Goal: Task Accomplishment & Management: Use online tool/utility

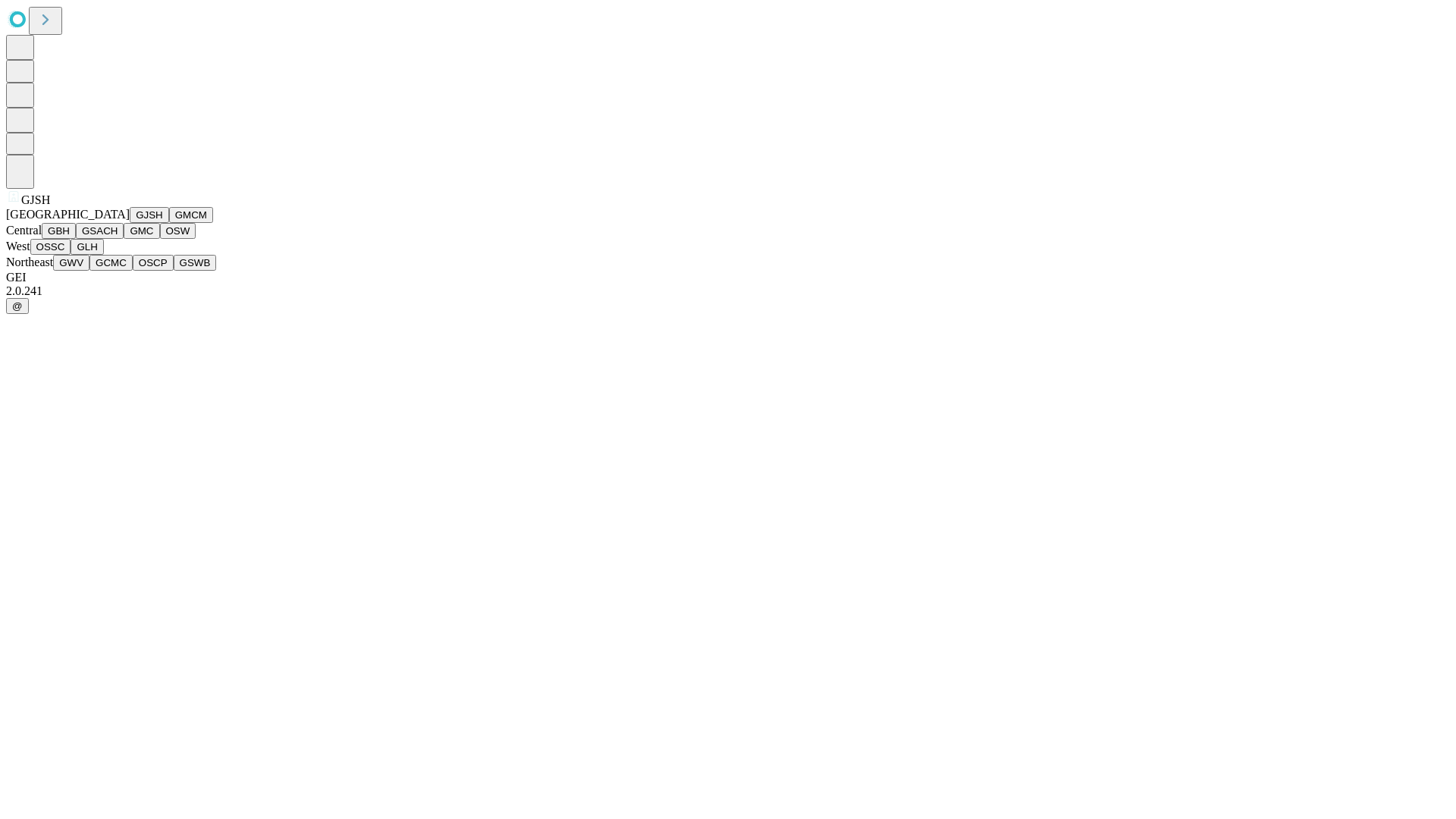
click at [130, 223] on button "GJSH" at bounding box center [149, 215] width 39 height 16
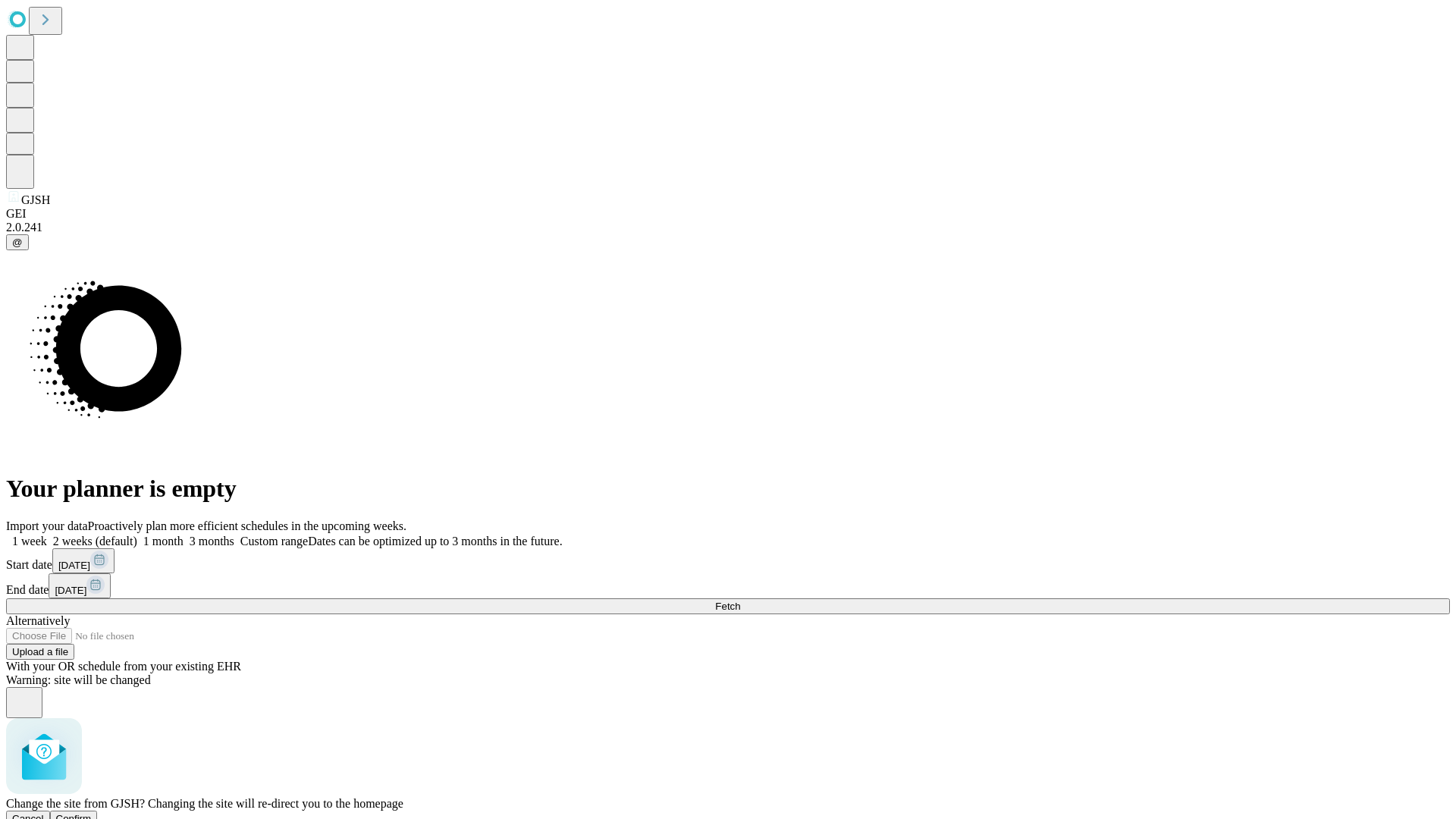
click at [92, 813] on span "Confirm" at bounding box center [74, 818] width 36 height 11
click at [137, 535] on label "2 weeks (default)" at bounding box center [92, 541] width 90 height 13
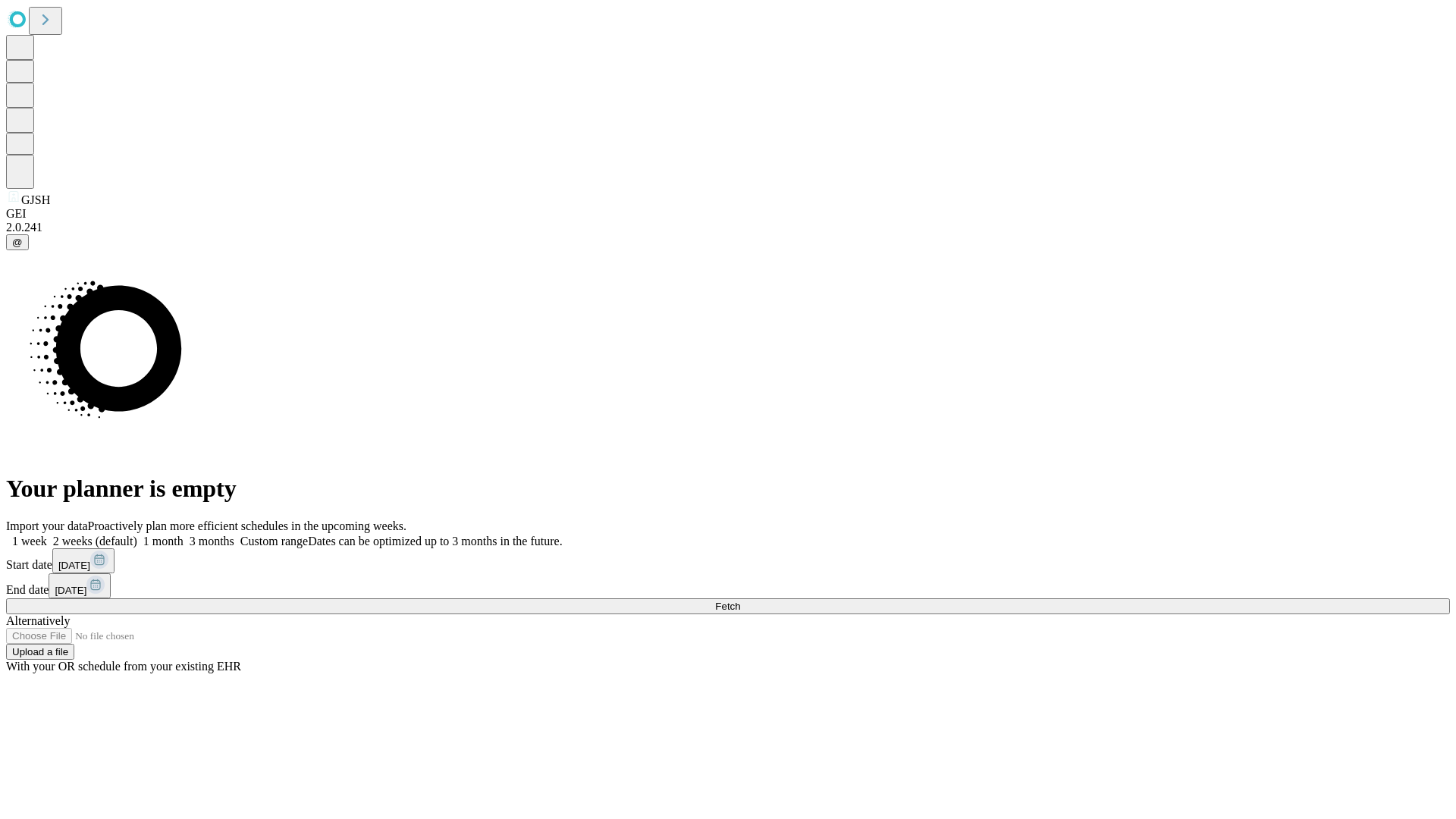
click at [741, 601] on span "Fetch" at bounding box center [728, 606] width 25 height 11
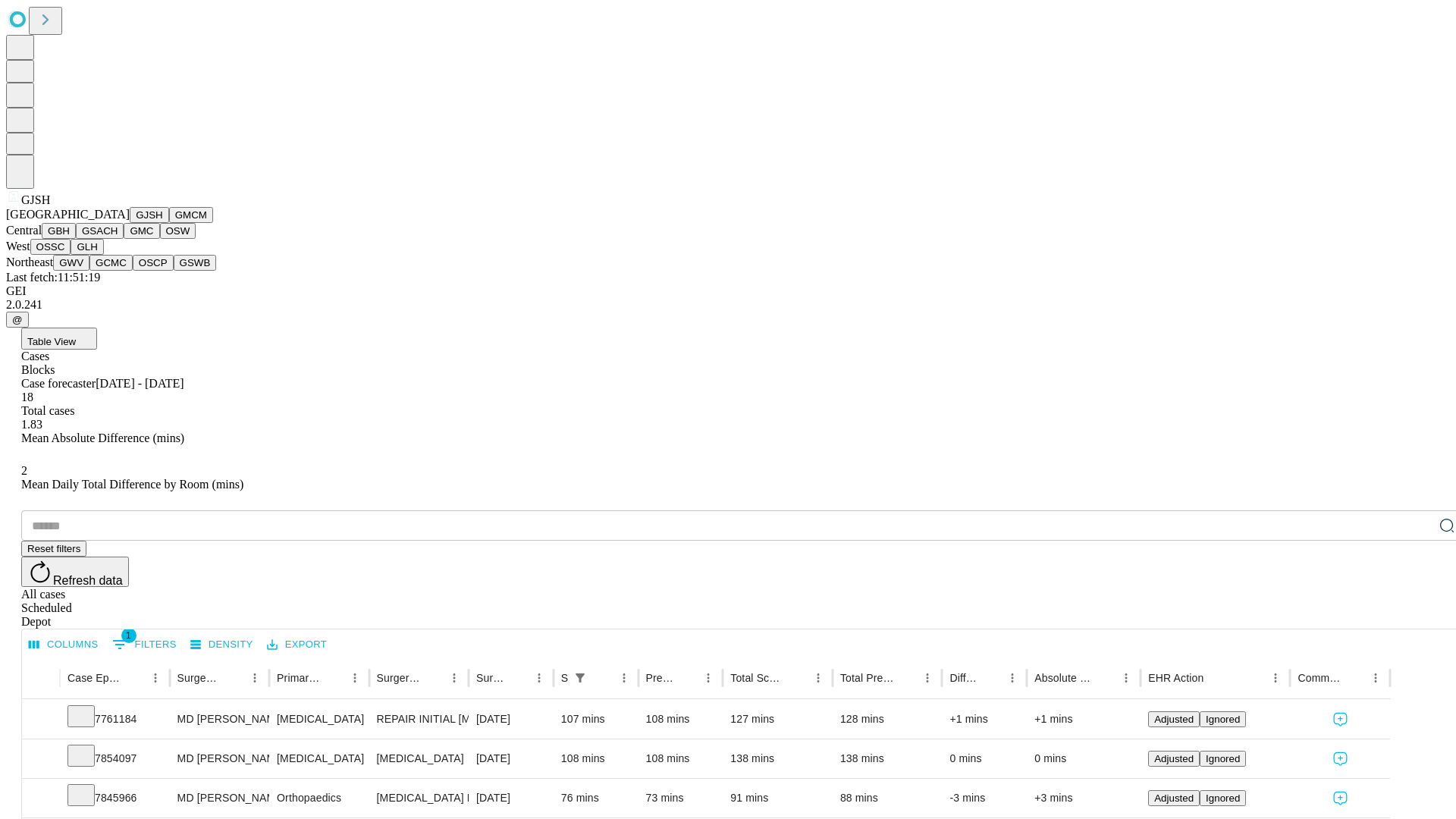
click at [169, 223] on button "GMCM" at bounding box center [191, 215] width 44 height 16
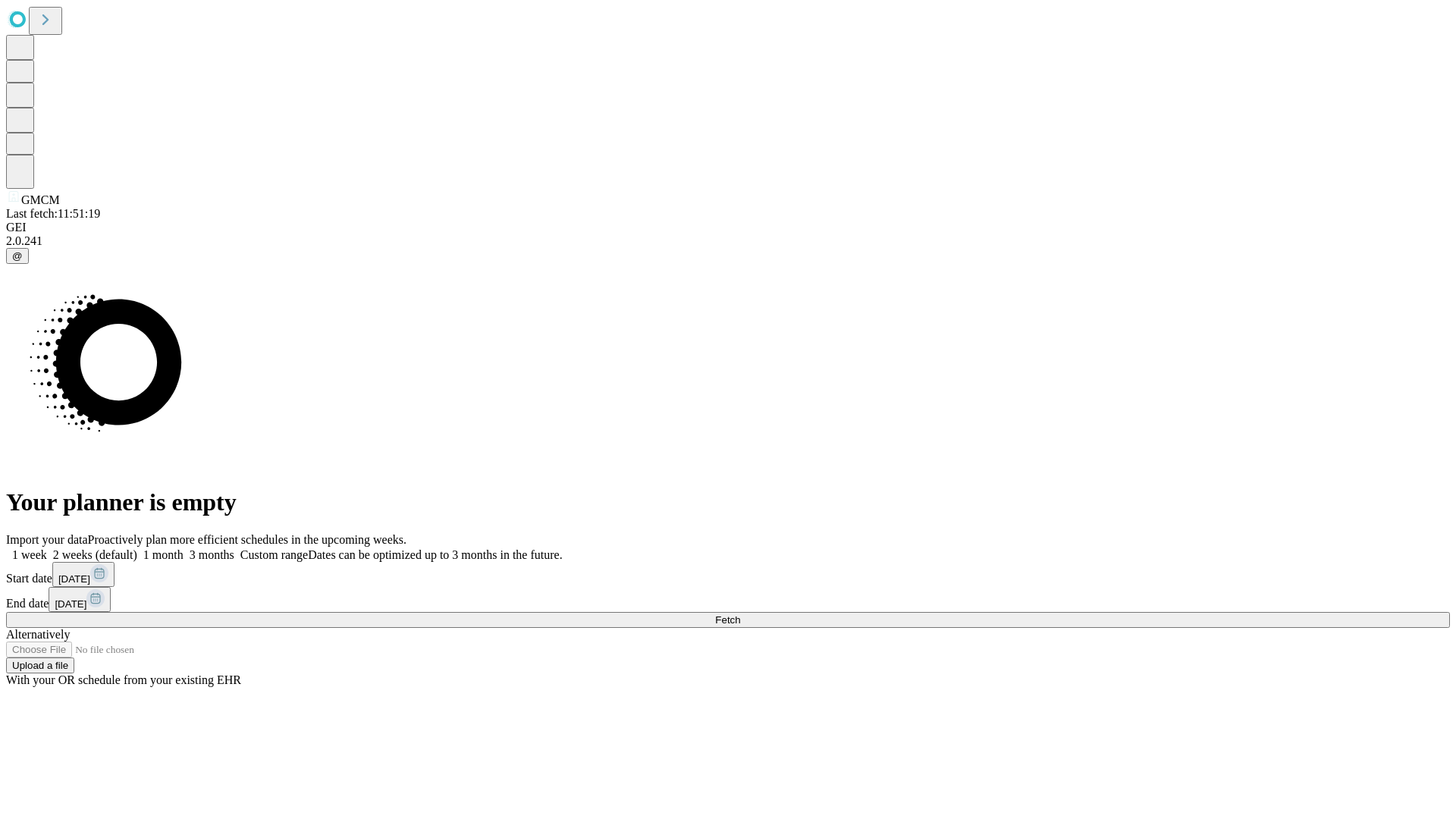
click at [741, 614] on span "Fetch" at bounding box center [728, 619] width 25 height 11
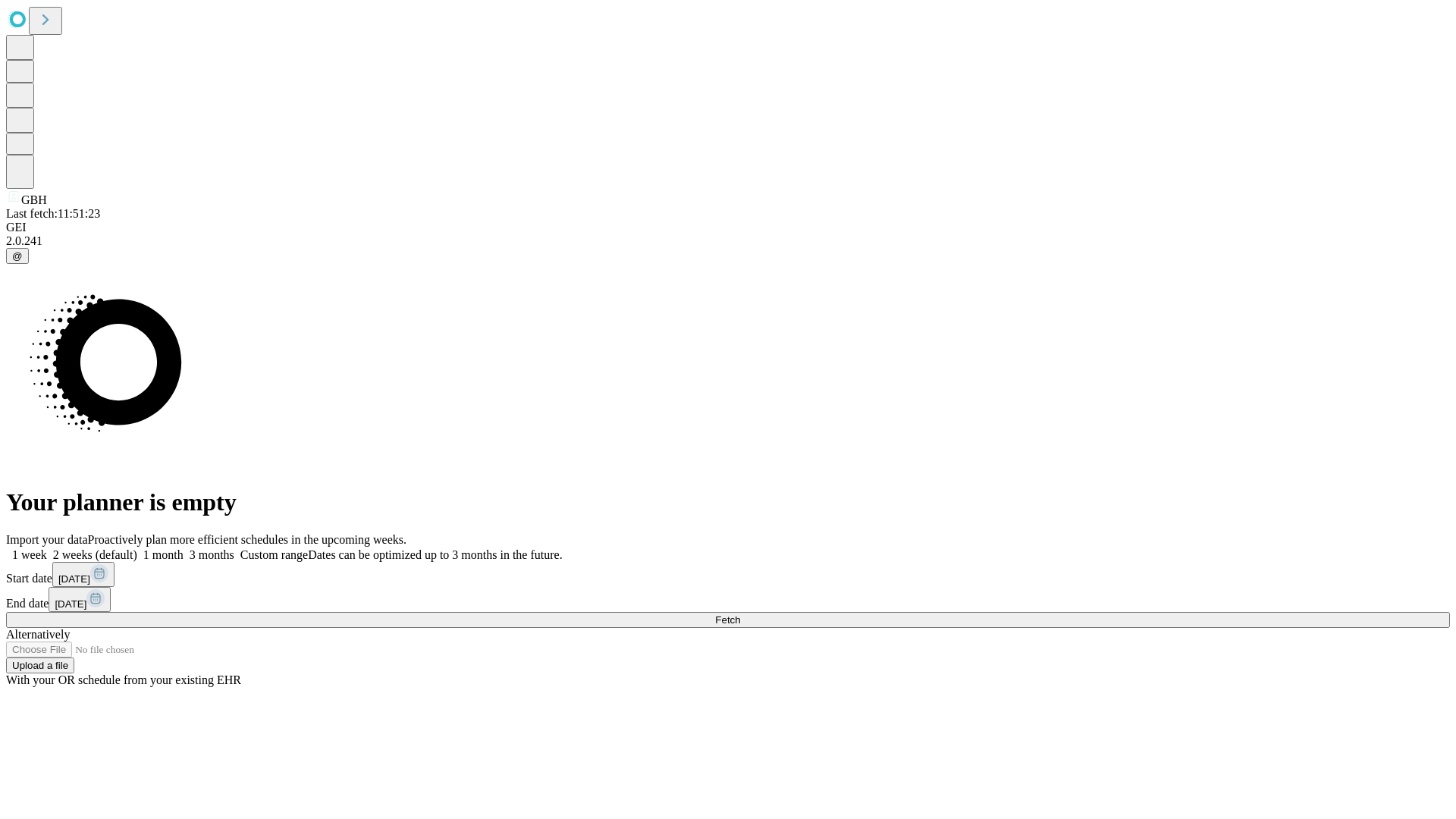
click at [137, 548] on label "2 weeks (default)" at bounding box center [92, 554] width 90 height 13
click at [741, 614] on span "Fetch" at bounding box center [728, 619] width 25 height 11
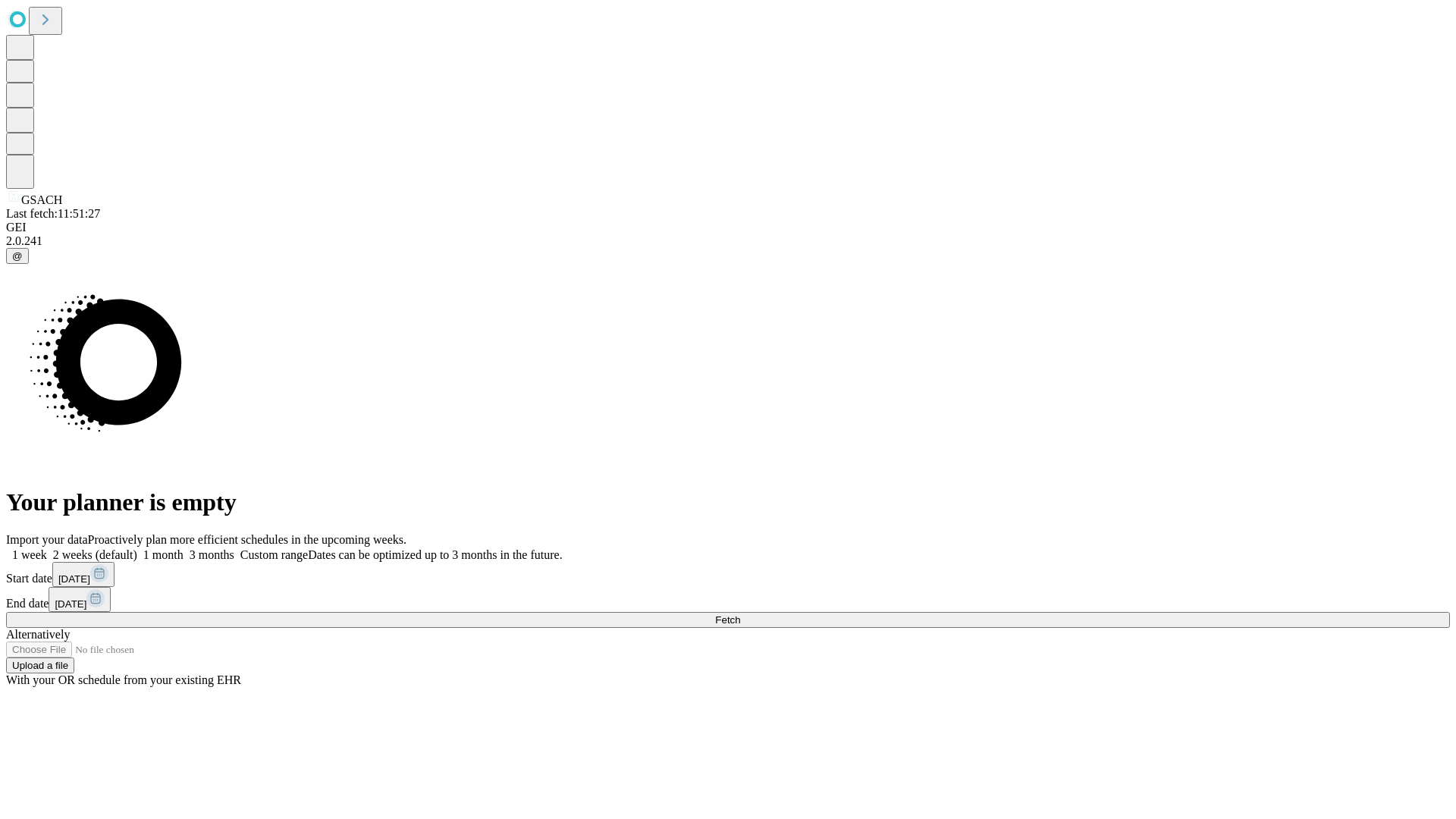
click at [137, 548] on label "2 weeks (default)" at bounding box center [92, 554] width 90 height 13
click at [741, 614] on span "Fetch" at bounding box center [728, 619] width 25 height 11
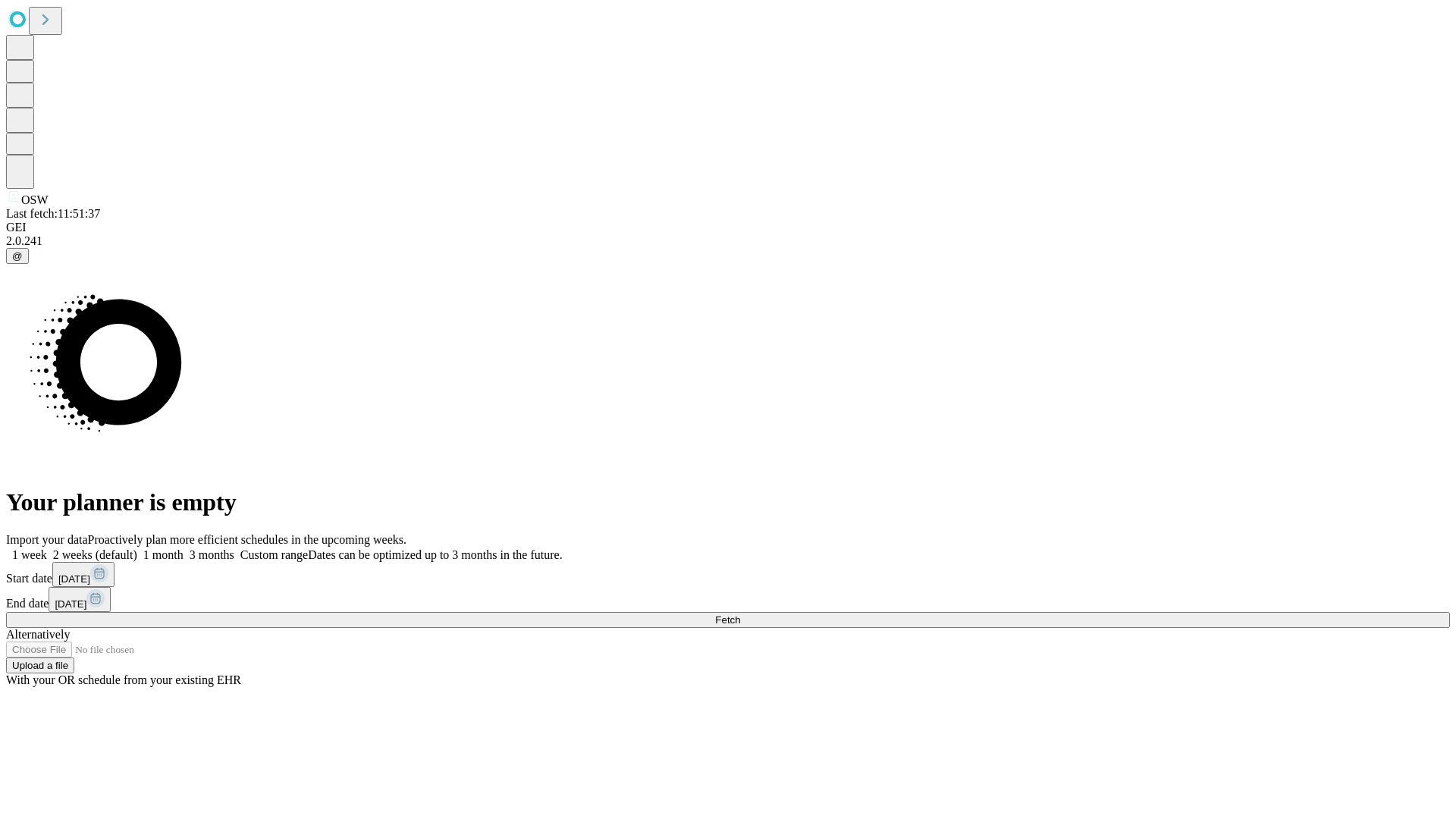
click at [137, 548] on label "2 weeks (default)" at bounding box center [92, 554] width 90 height 13
click at [741, 614] on span "Fetch" at bounding box center [728, 619] width 25 height 11
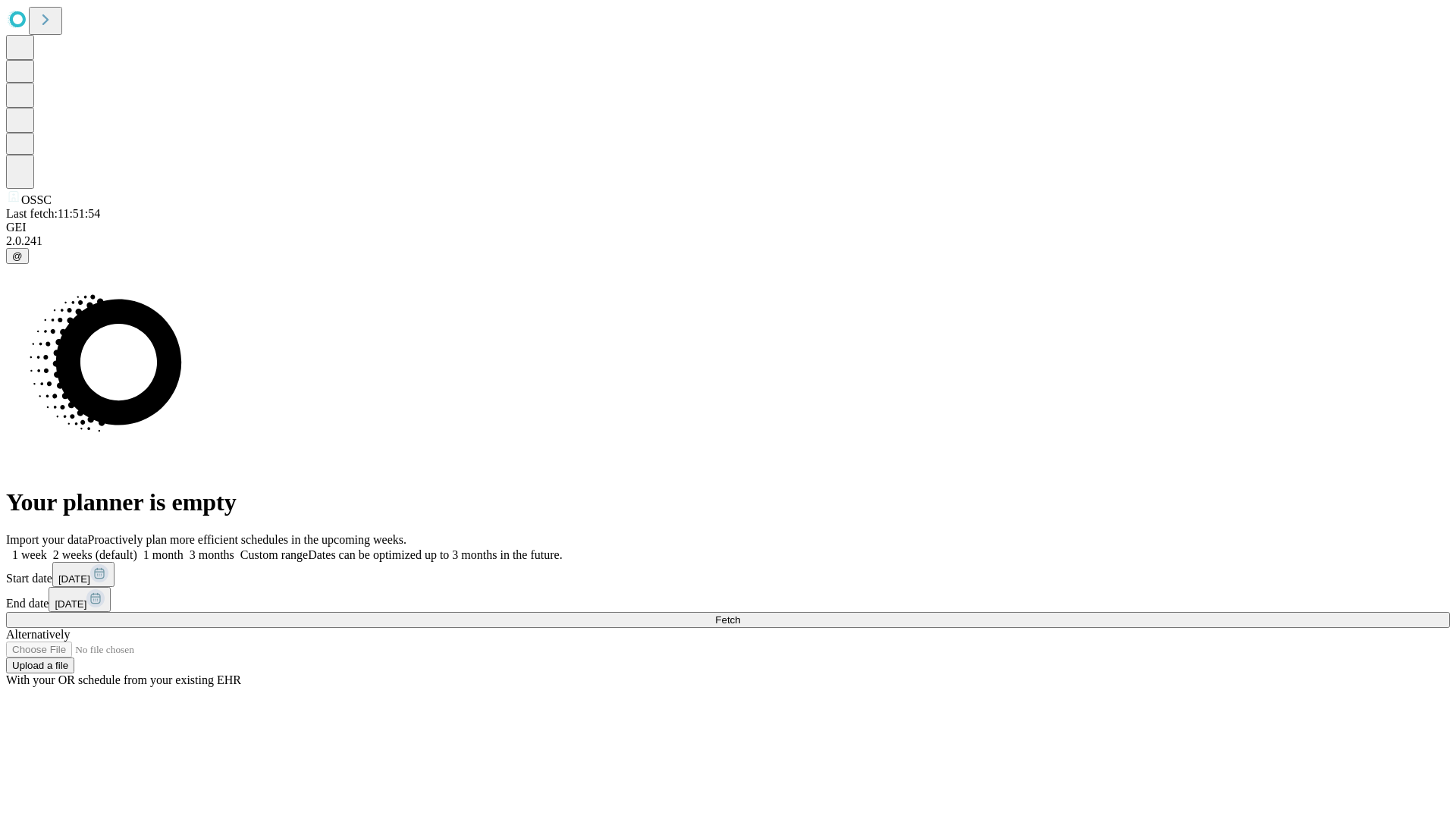
click at [137, 548] on label "2 weeks (default)" at bounding box center [92, 554] width 90 height 13
click at [741, 614] on span "Fetch" at bounding box center [728, 619] width 25 height 11
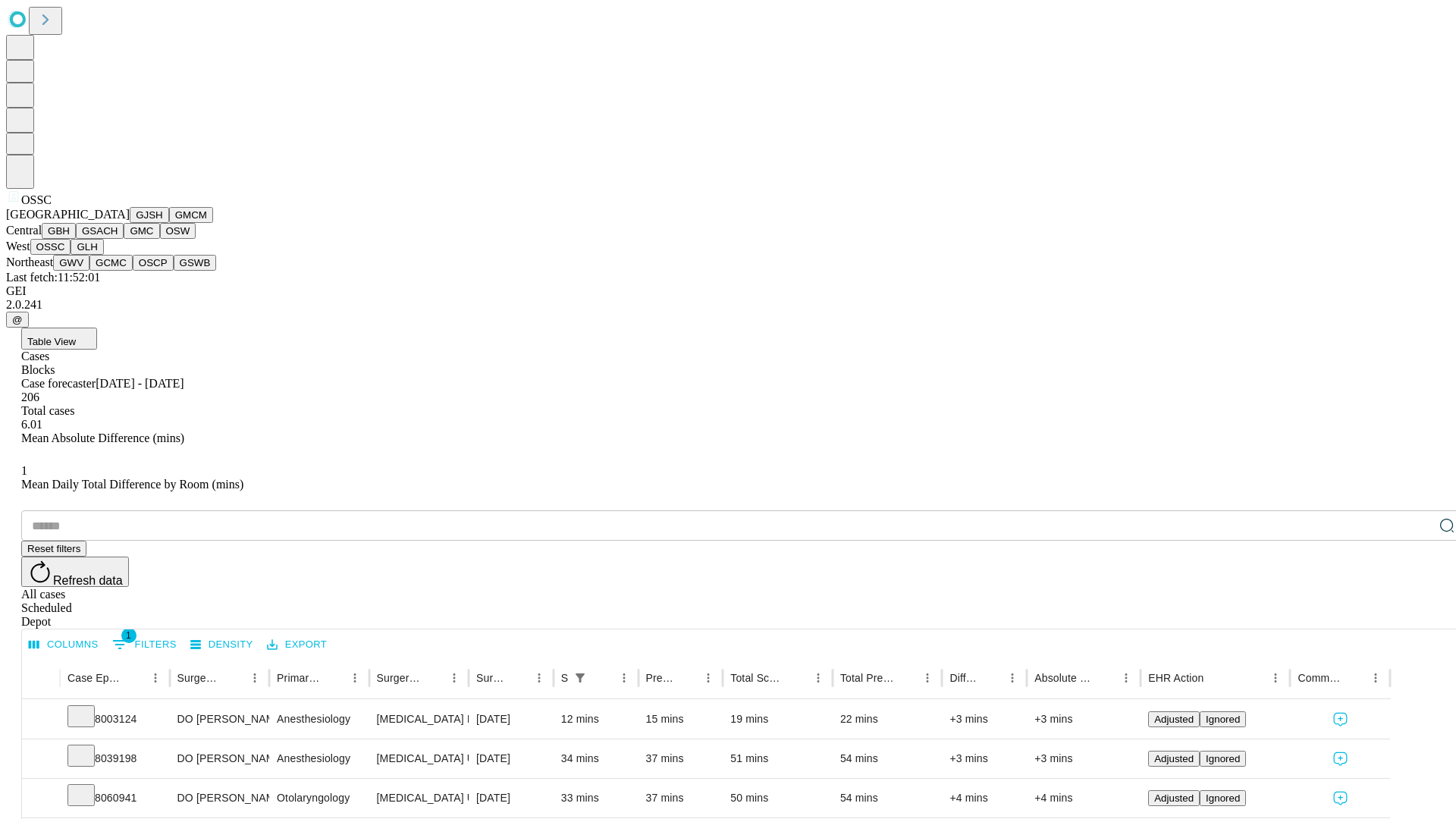
click at [103, 255] on button "GLH" at bounding box center [87, 246] width 33 height 16
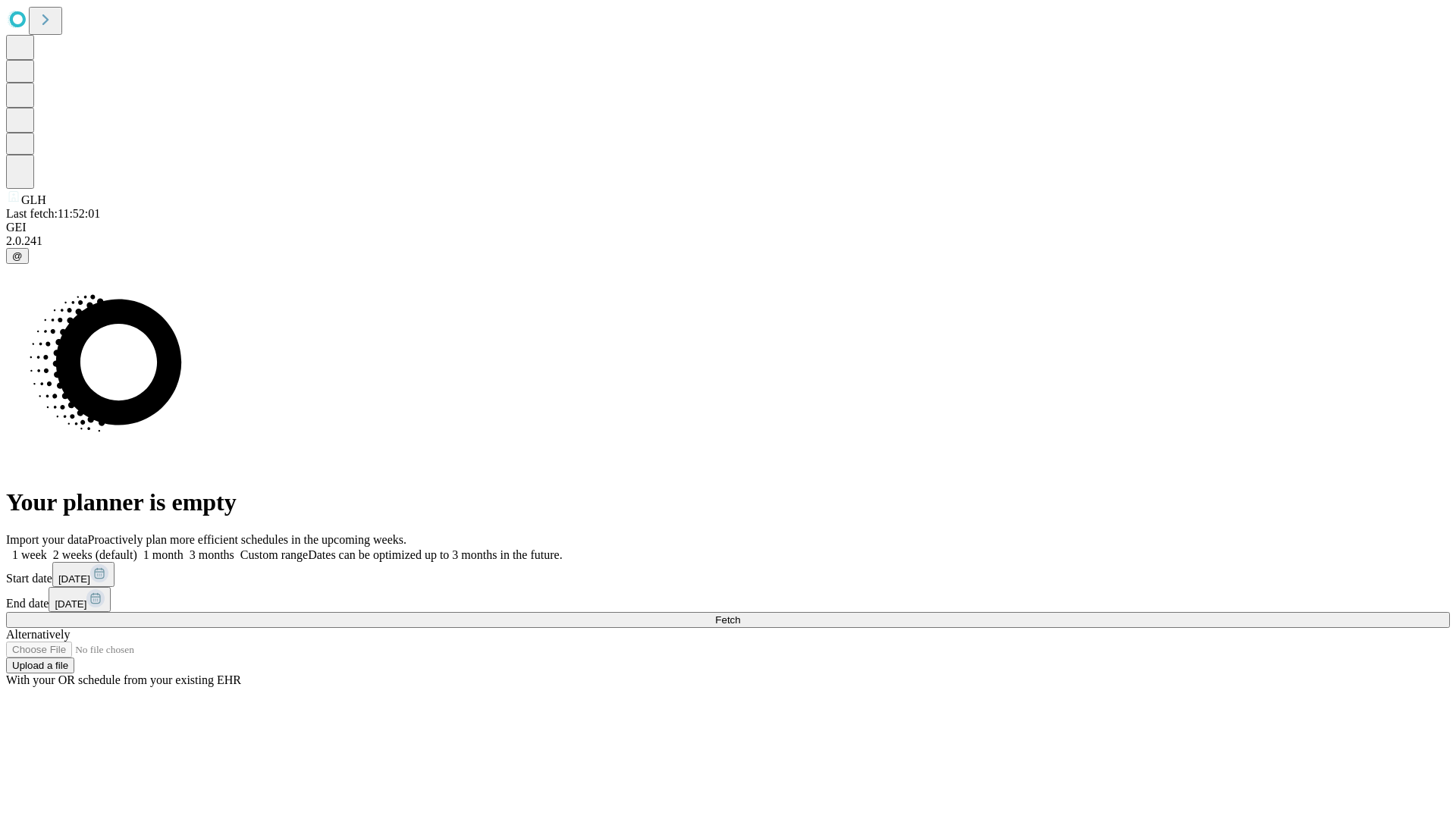
click at [137, 548] on label "2 weeks (default)" at bounding box center [92, 554] width 90 height 13
click at [741, 614] on span "Fetch" at bounding box center [728, 619] width 25 height 11
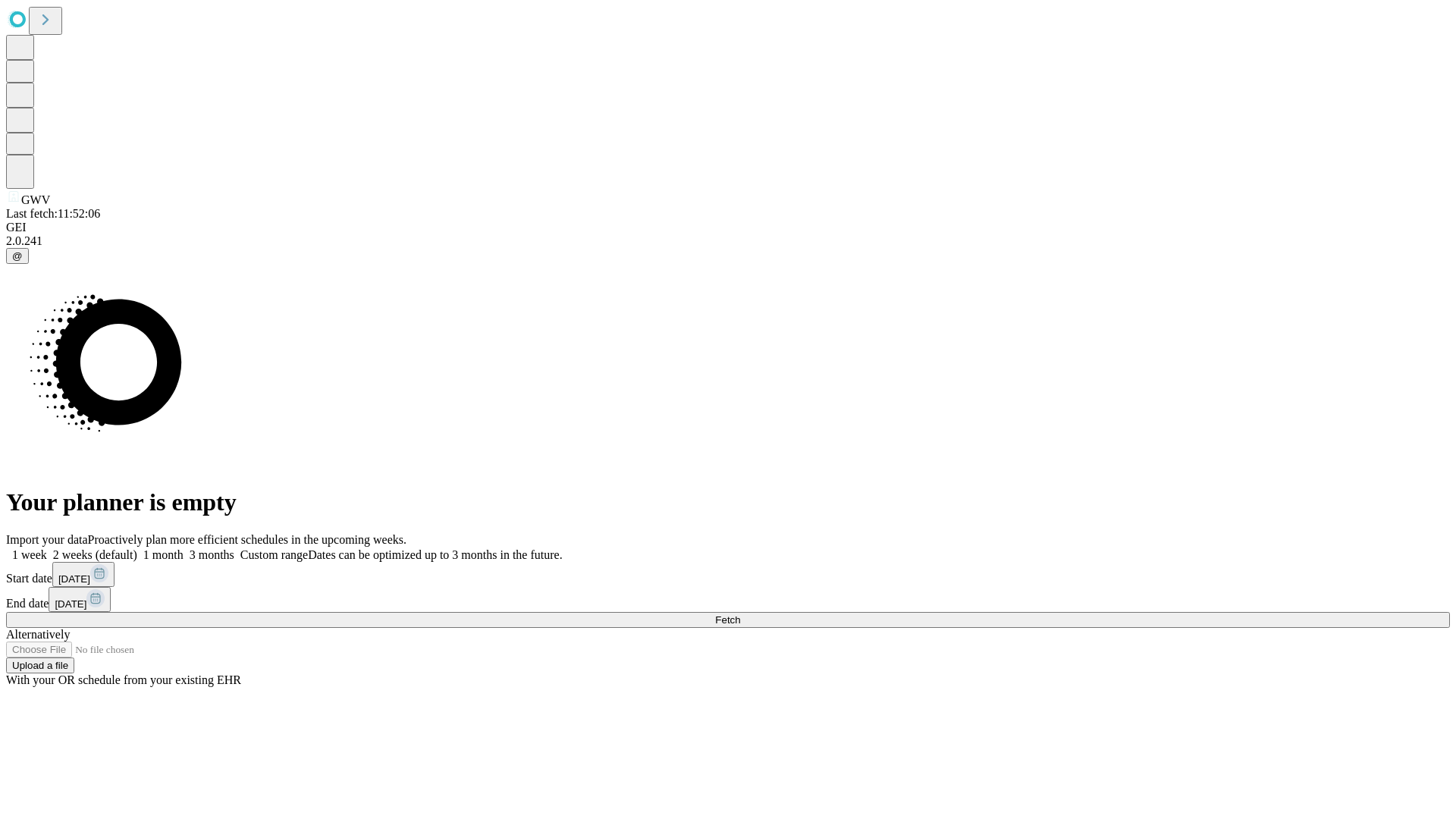
click at [137, 548] on label "2 weeks (default)" at bounding box center [92, 554] width 90 height 13
click at [741, 614] on span "Fetch" at bounding box center [728, 619] width 25 height 11
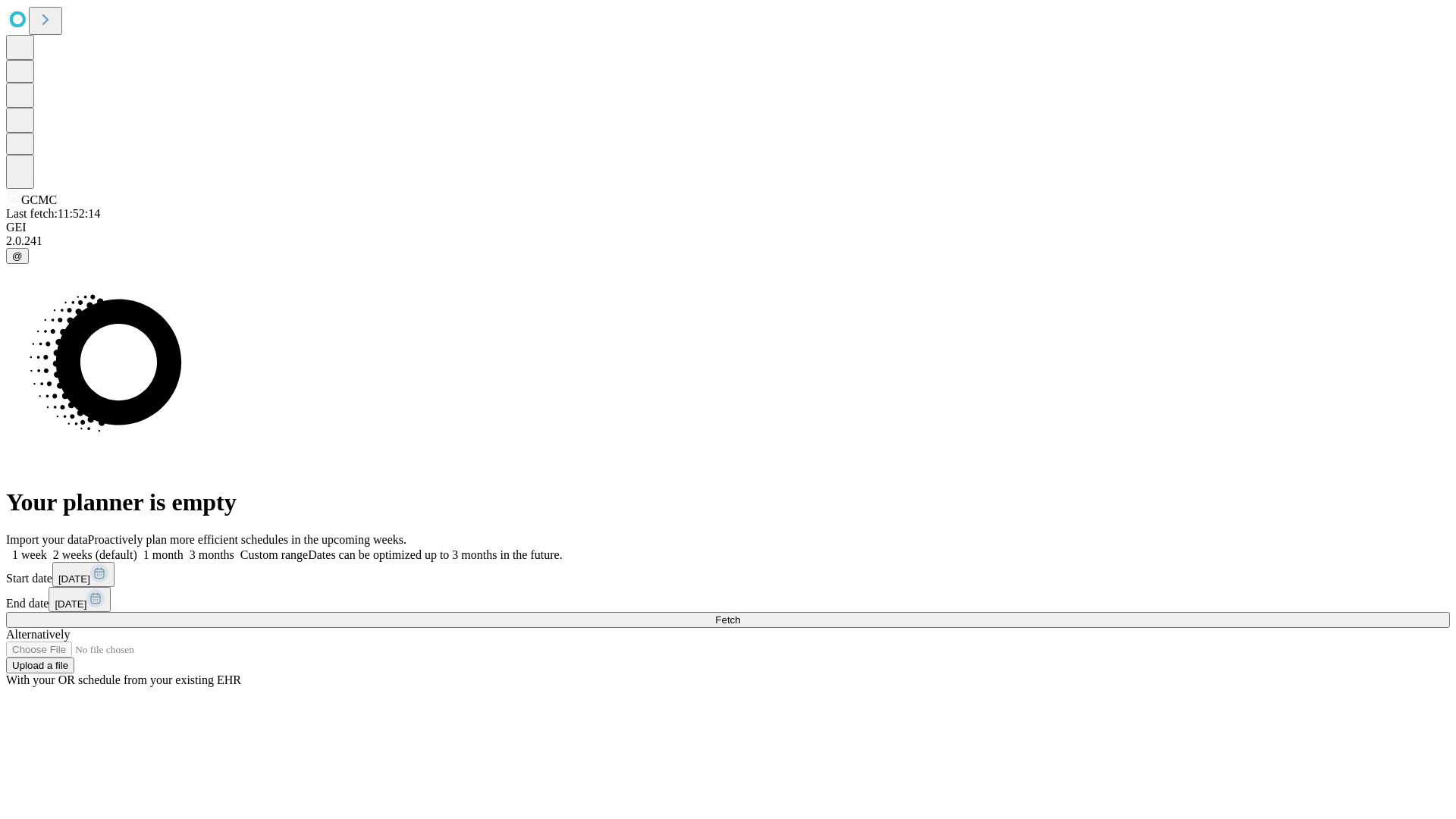
click at [137, 548] on label "2 weeks (default)" at bounding box center [92, 554] width 90 height 13
click at [741, 614] on span "Fetch" at bounding box center [728, 619] width 25 height 11
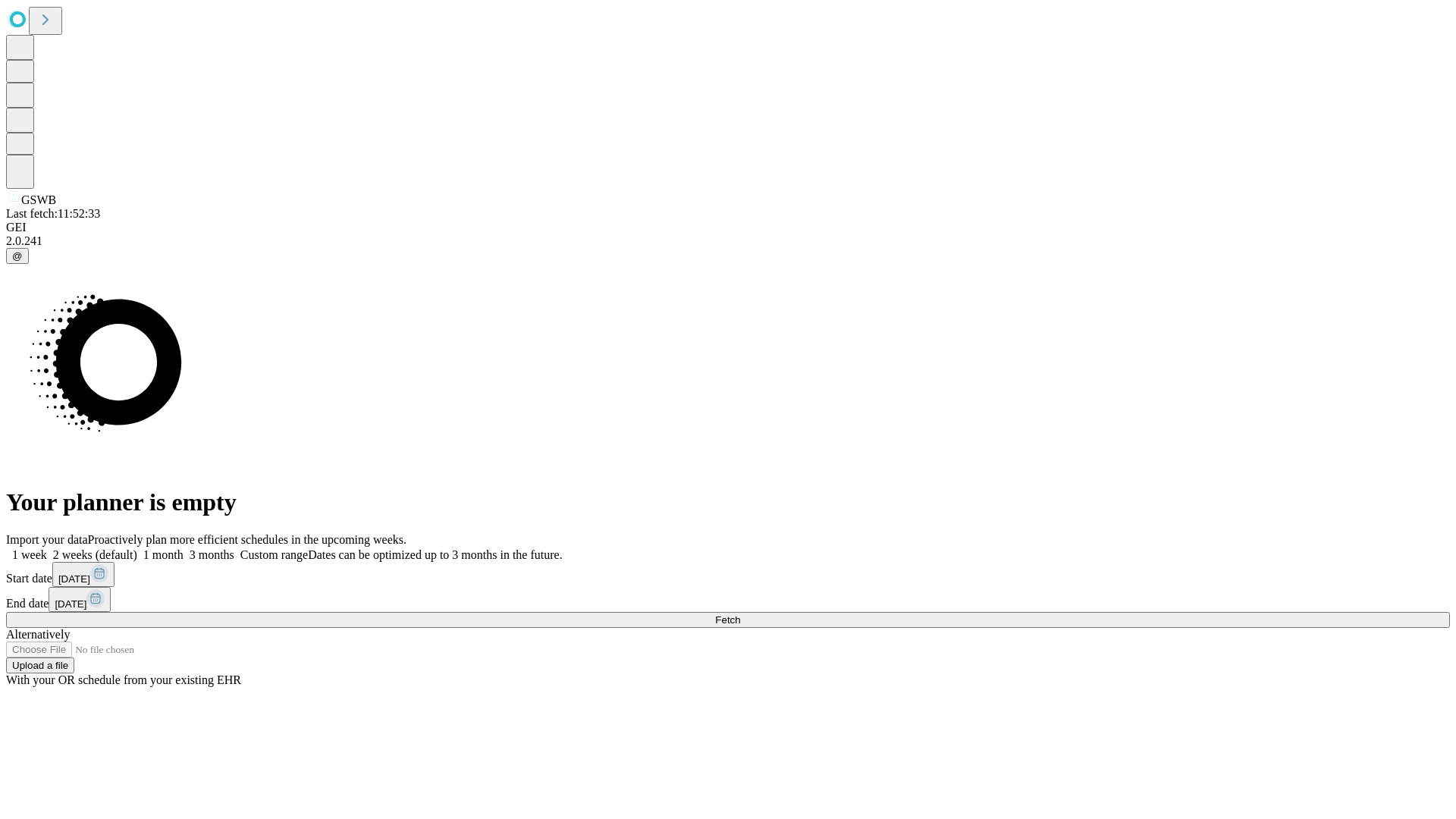
click at [137, 548] on label "2 weeks (default)" at bounding box center [92, 554] width 90 height 13
click at [741, 614] on span "Fetch" at bounding box center [728, 619] width 25 height 11
